Goal: Information Seeking & Learning: Check status

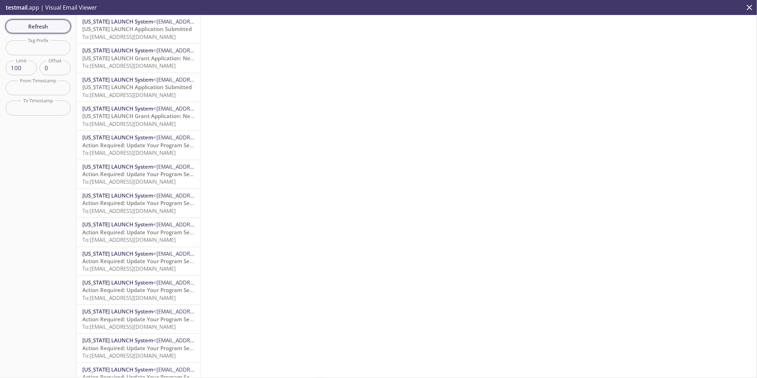
click at [52, 26] on span "Refresh" at bounding box center [37, 26] width 53 height 9
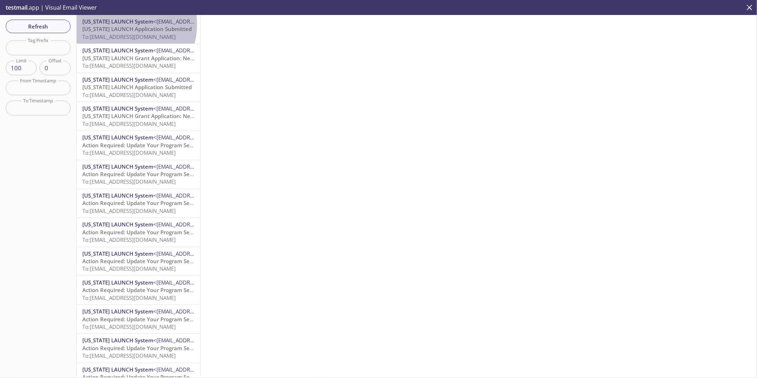
click at [120, 24] on span "[US_STATE] LAUNCH System" at bounding box center [117, 21] width 71 height 7
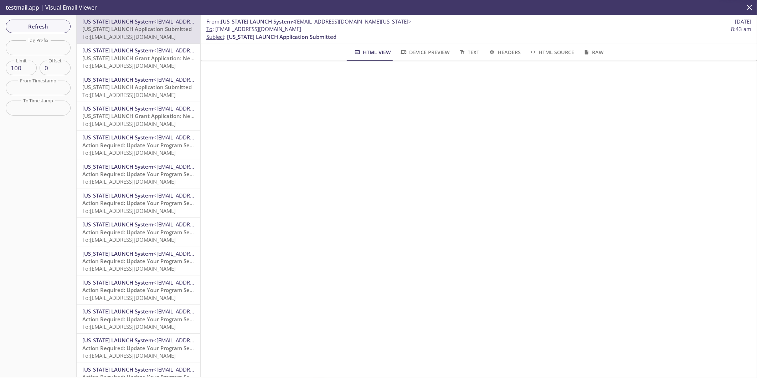
click at [150, 58] on span "[US_STATE] LAUNCH Grant Application: New Adult Participant" at bounding box center [160, 58] width 157 height 7
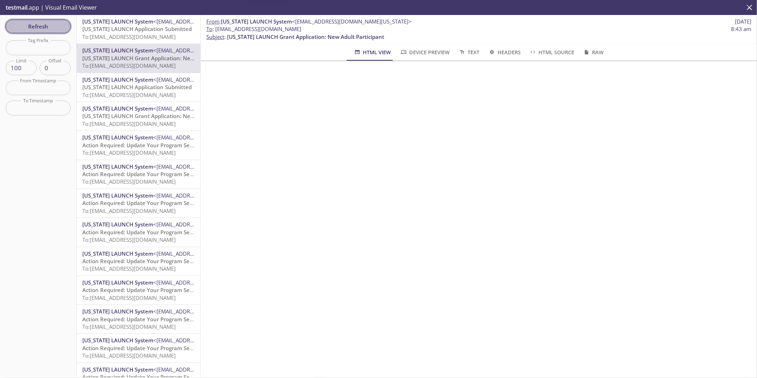
click at [53, 25] on span "Refresh" at bounding box center [37, 26] width 53 height 9
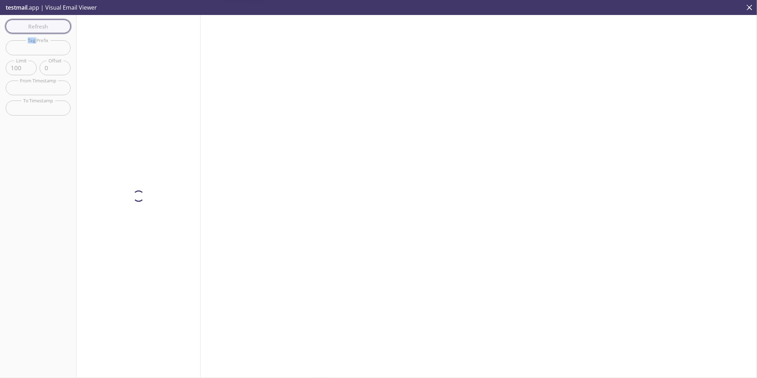
click at [53, 25] on div "Refresh Filters Tag Prefix Tag Prefix Limit 100 Limit Offset 0 Offset From Time…" at bounding box center [38, 196] width 77 height 362
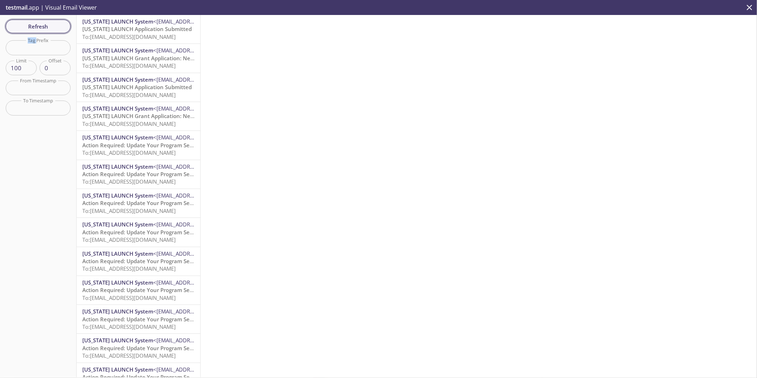
click at [41, 26] on span "Refresh" at bounding box center [37, 26] width 53 height 9
click at [140, 32] on span "Appian for [US_STATE] LAUNCH Password Change" at bounding box center [145, 28] width 126 height 7
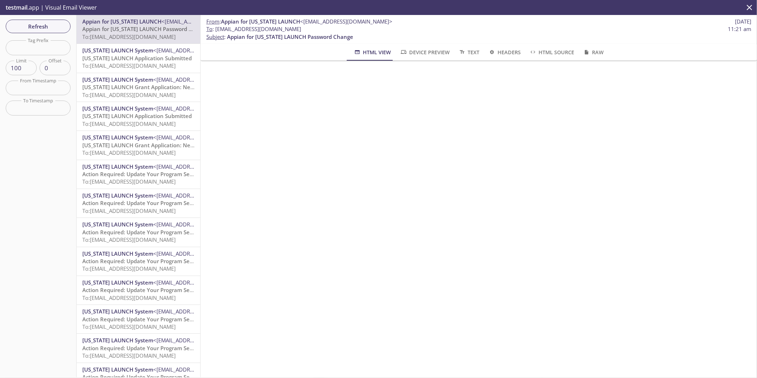
drag, startPoint x: 314, startPoint y: 29, endPoint x: 216, endPoint y: 32, distance: 98.1
click at [216, 32] on span "To : czyt9.testchange@inbox.testmail.app 11:21 am" at bounding box center [478, 28] width 545 height 7
copy span "[EMAIL_ADDRESS][DOMAIN_NAME]"
click at [51, 27] on span "Refresh" at bounding box center [37, 26] width 53 height 9
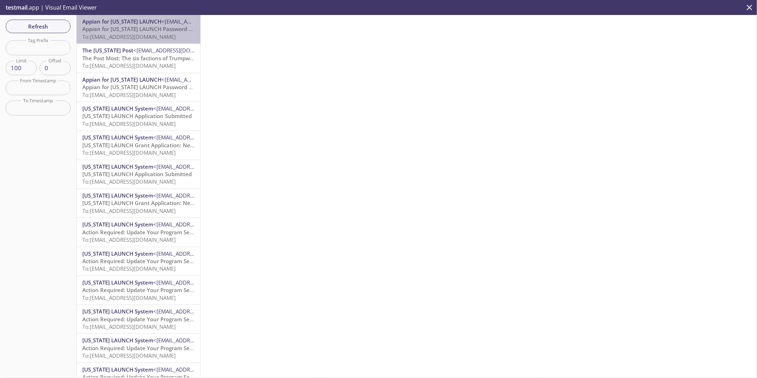
click at [153, 30] on span "Appian for [US_STATE] LAUNCH Password Change" at bounding box center [145, 28] width 126 height 7
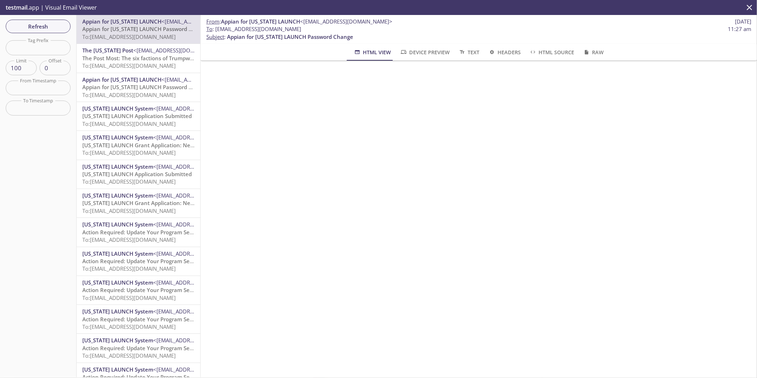
drag, startPoint x: 309, startPoint y: 29, endPoint x: 216, endPoint y: 30, distance: 93.0
click at [216, 30] on span "To : czyt9.jeCECT1@inbox.testmail.app 11:27 am" at bounding box center [478, 28] width 545 height 7
copy span "[EMAIL_ADDRESS][DOMAIN_NAME]"
click at [34, 26] on span "Refresh" at bounding box center [37, 26] width 53 height 9
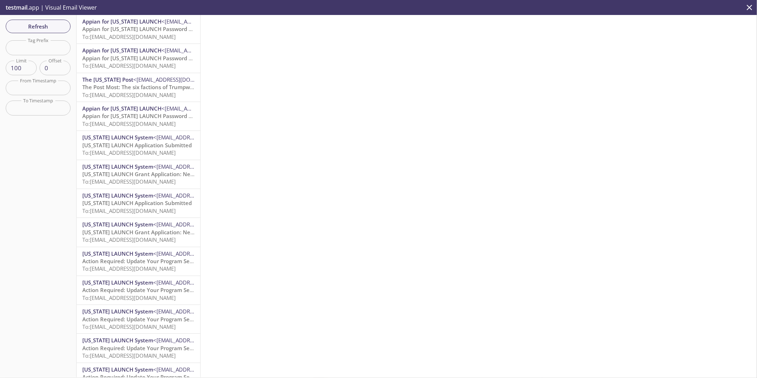
click at [147, 37] on span "To: czyt9.jeTestData25@inbox.testmail.app" at bounding box center [128, 36] width 93 height 7
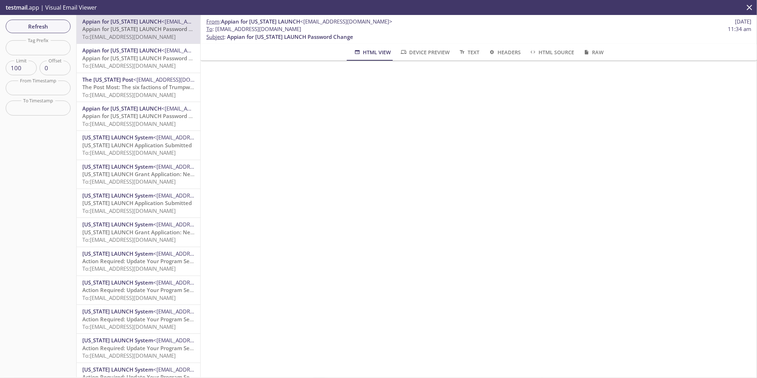
drag, startPoint x: 330, startPoint y: 29, endPoint x: 215, endPoint y: 29, distance: 115.5
click at [215, 29] on span "To : czyt9.jeTestData25@inbox.testmail.app 11:34 am" at bounding box center [478, 28] width 545 height 7
copy span "[EMAIL_ADDRESS][DOMAIN_NAME]"
click at [35, 31] on button "Refresh" at bounding box center [38, 27] width 65 height 14
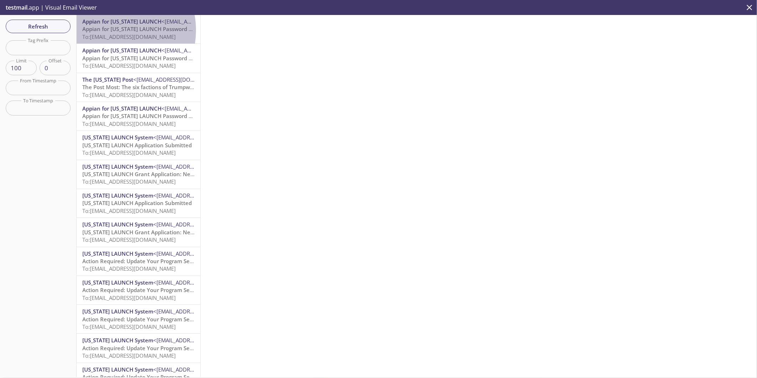
click at [111, 30] on span "Appian for [US_STATE] LAUNCH Password Change" at bounding box center [145, 28] width 126 height 7
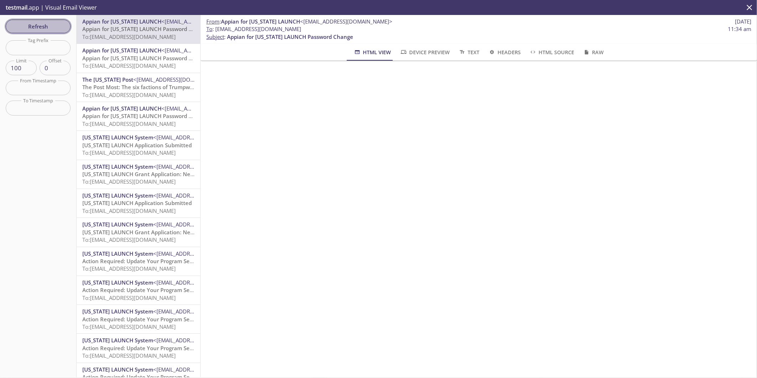
click at [47, 31] on button "Refresh" at bounding box center [38, 27] width 65 height 14
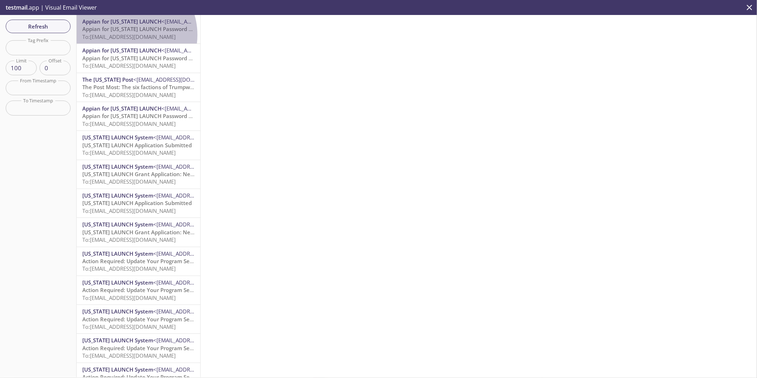
click at [126, 35] on span "To: czyt9.jeTestData25@inbox.testmail.app" at bounding box center [128, 36] width 93 height 7
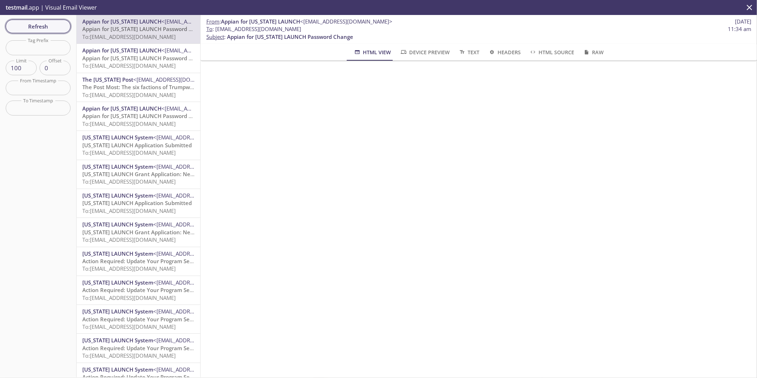
click at [45, 25] on span "Refresh" at bounding box center [37, 26] width 53 height 9
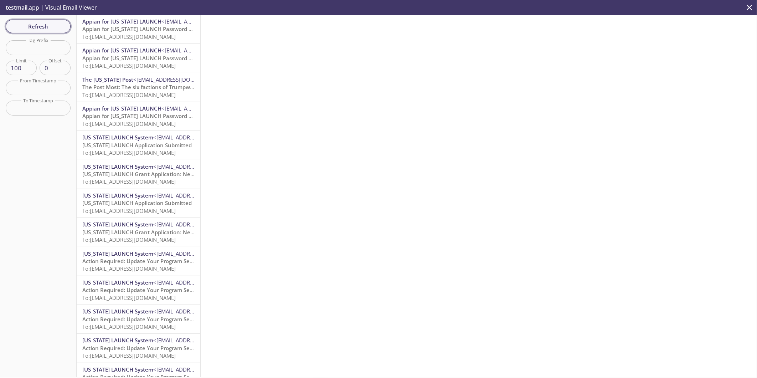
click at [45, 23] on span "Refresh" at bounding box center [37, 26] width 53 height 9
click at [47, 26] on span "Refresh" at bounding box center [37, 26] width 53 height 9
click at [61, 22] on span "Refresh" at bounding box center [37, 26] width 53 height 9
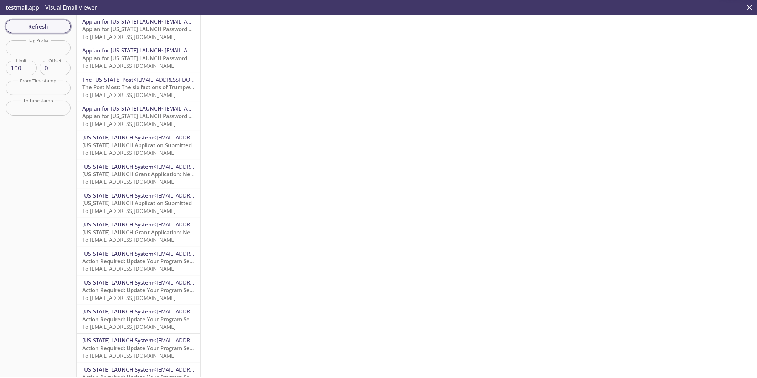
click at [58, 22] on span "Refresh" at bounding box center [37, 26] width 53 height 9
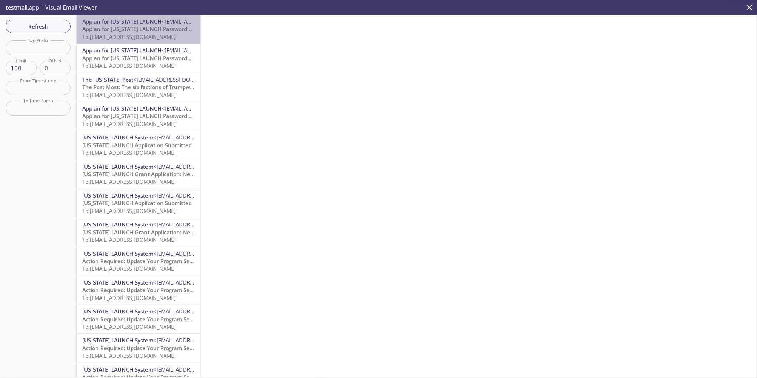
click at [146, 32] on span "Appian for [US_STATE] LAUNCH Password Change" at bounding box center [145, 28] width 126 height 7
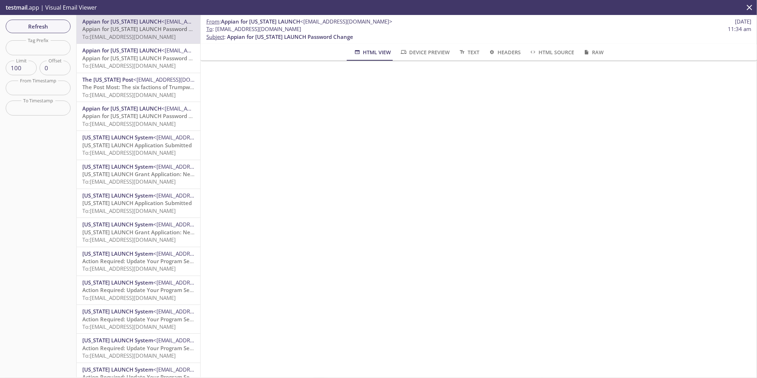
drag, startPoint x: 317, startPoint y: 30, endPoint x: 216, endPoint y: 31, distance: 101.9
click at [216, 31] on span "To : czyt9.jeTestData25@inbox.testmail.app 11:34 am" at bounding box center [478, 28] width 545 height 7
drag, startPoint x: 216, startPoint y: 31, endPoint x: 284, endPoint y: 27, distance: 68.5
copy span "[EMAIL_ADDRESS][DOMAIN_NAME]"
click at [25, 25] on span "Refresh" at bounding box center [37, 26] width 53 height 9
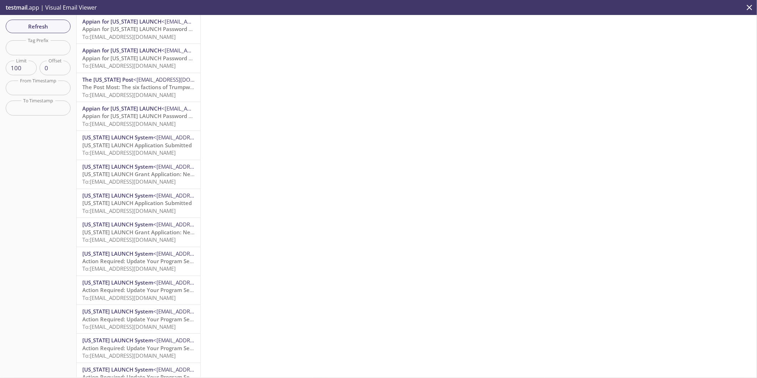
click at [131, 33] on span "To: czyt9.jeTestData25@inbox.testmail.app" at bounding box center [128, 36] width 93 height 7
